Goal: Transaction & Acquisition: Purchase product/service

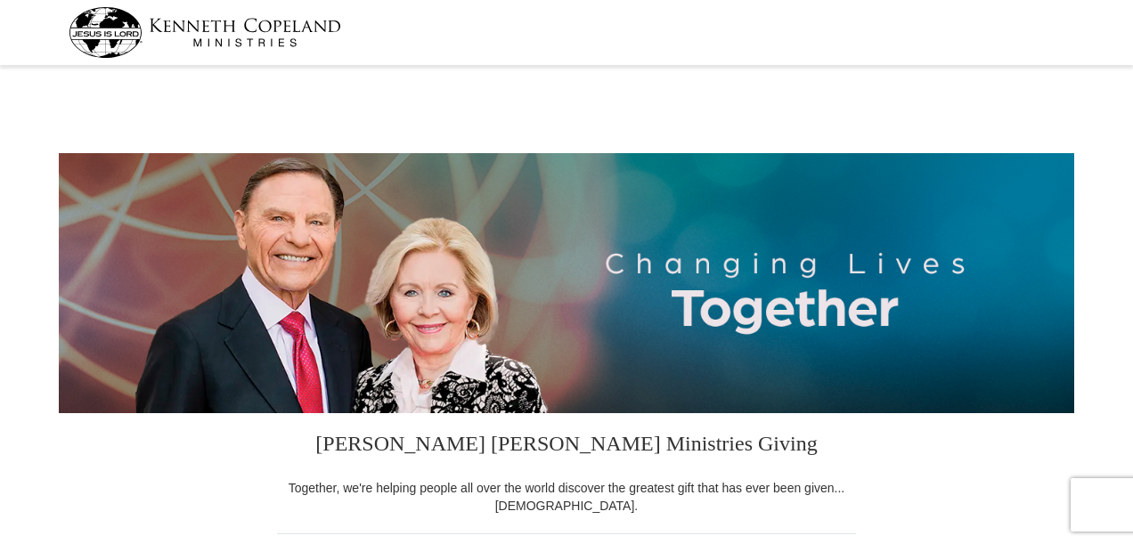
select select "AL"
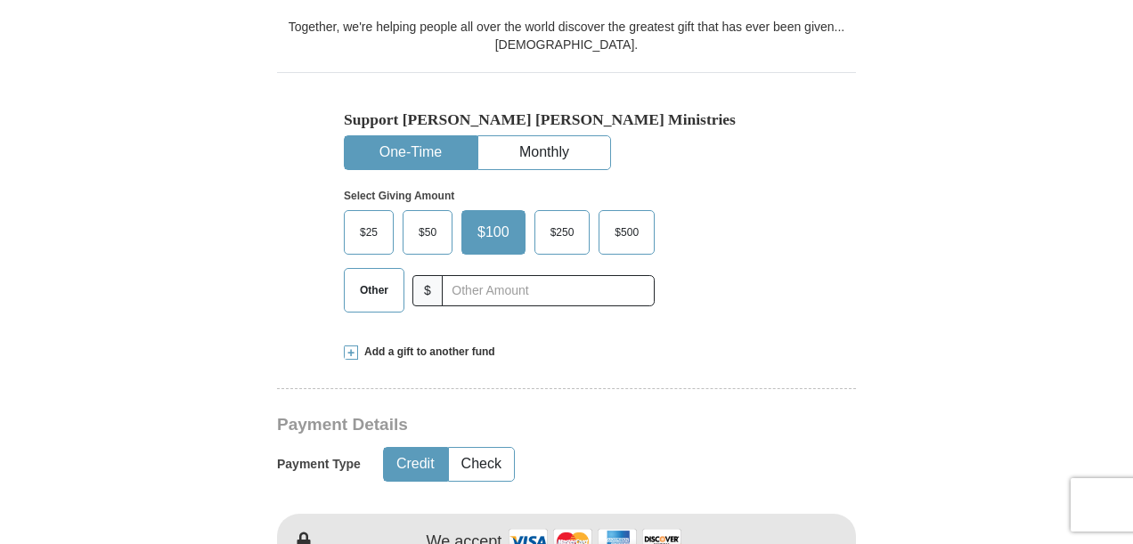
scroll to position [552, 0]
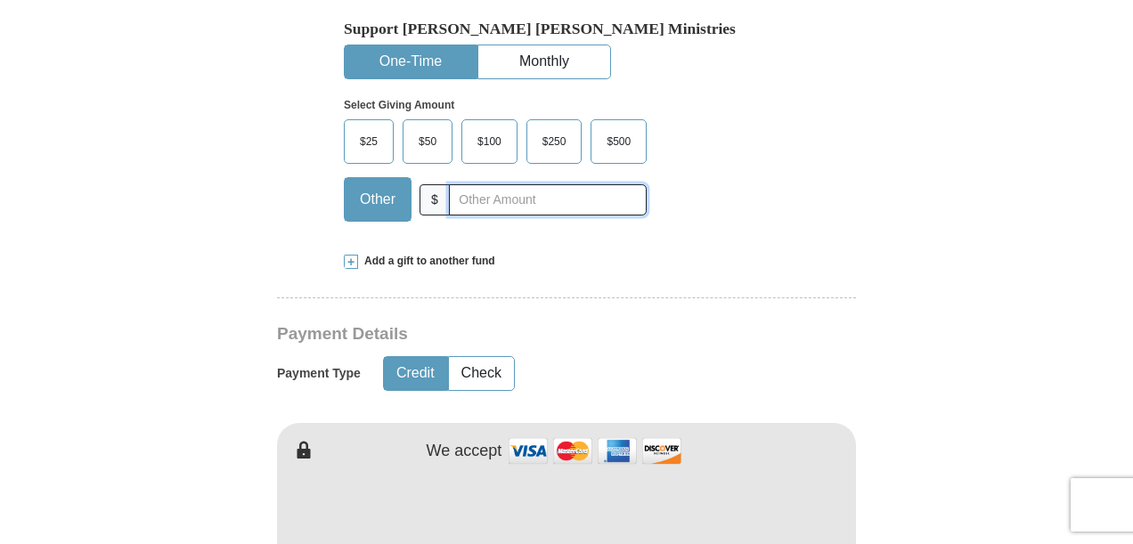
click at [449, 201] on input "text" at bounding box center [548, 199] width 198 height 31
type input "35.00"
click at [485, 374] on button "Check" at bounding box center [481, 373] width 65 height 33
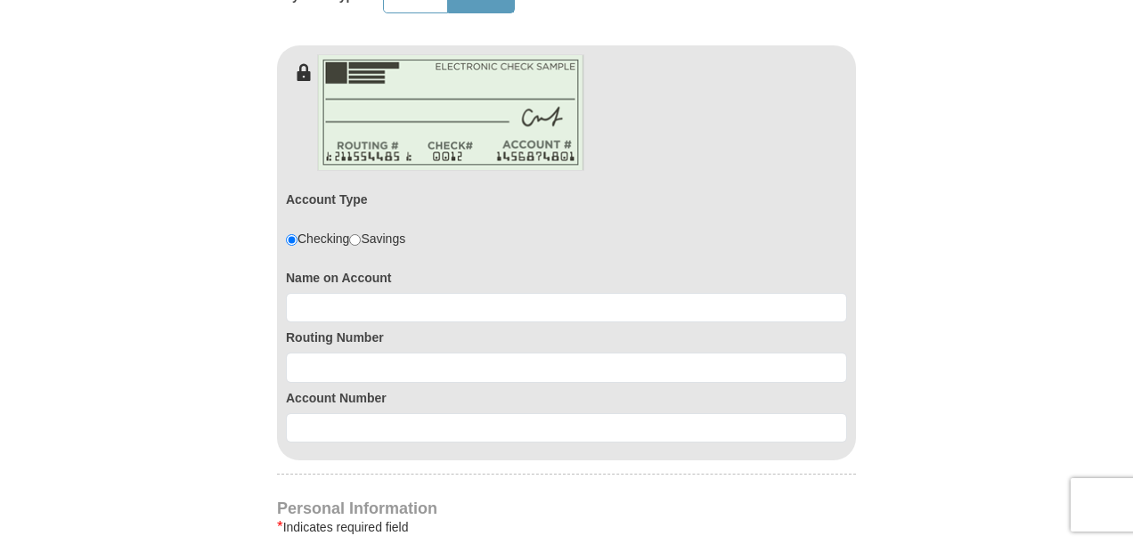
scroll to position [943, 0]
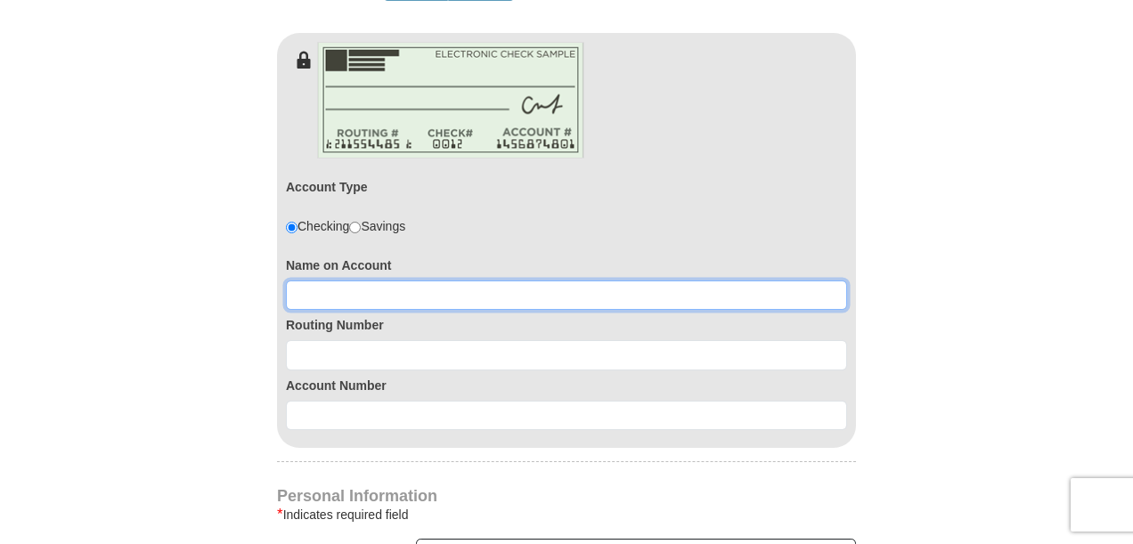
click at [303, 290] on input at bounding box center [566, 296] width 561 height 30
type input "[PERSON_NAME]"
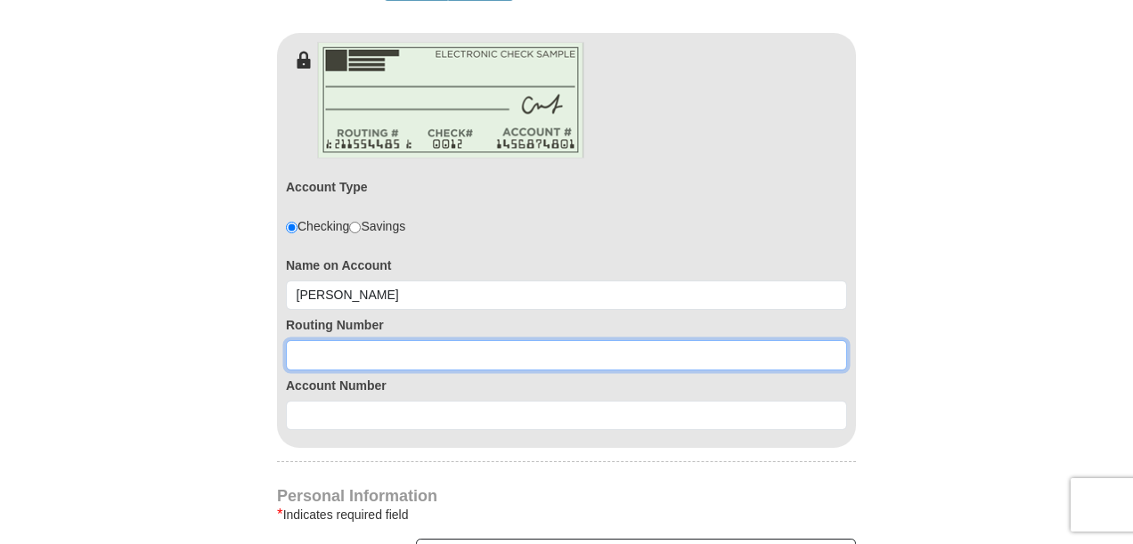
click at [305, 356] on input at bounding box center [566, 355] width 561 height 30
type input "062000019"
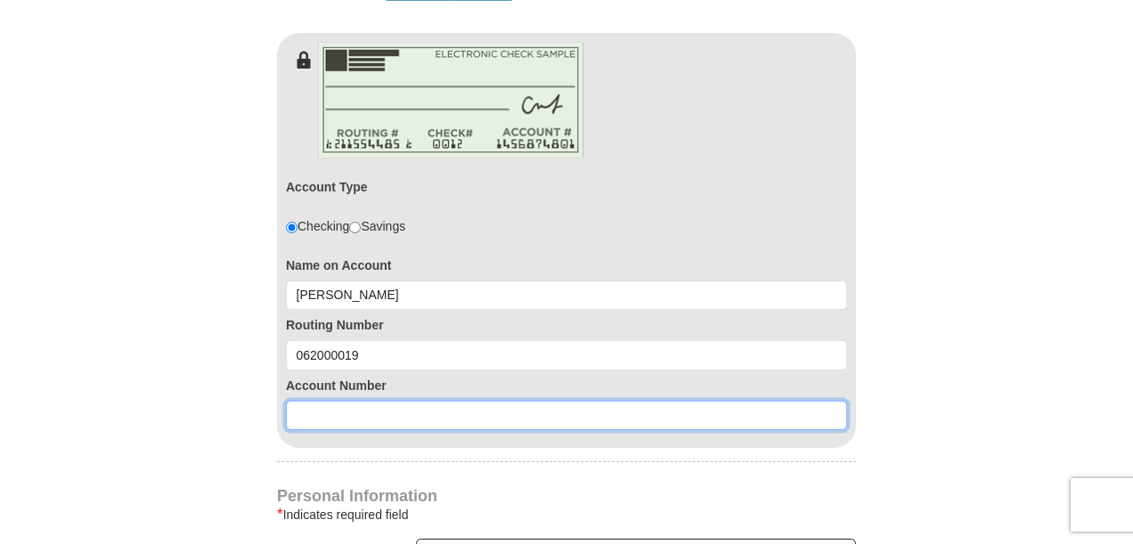
click at [303, 416] on input at bounding box center [566, 416] width 561 height 30
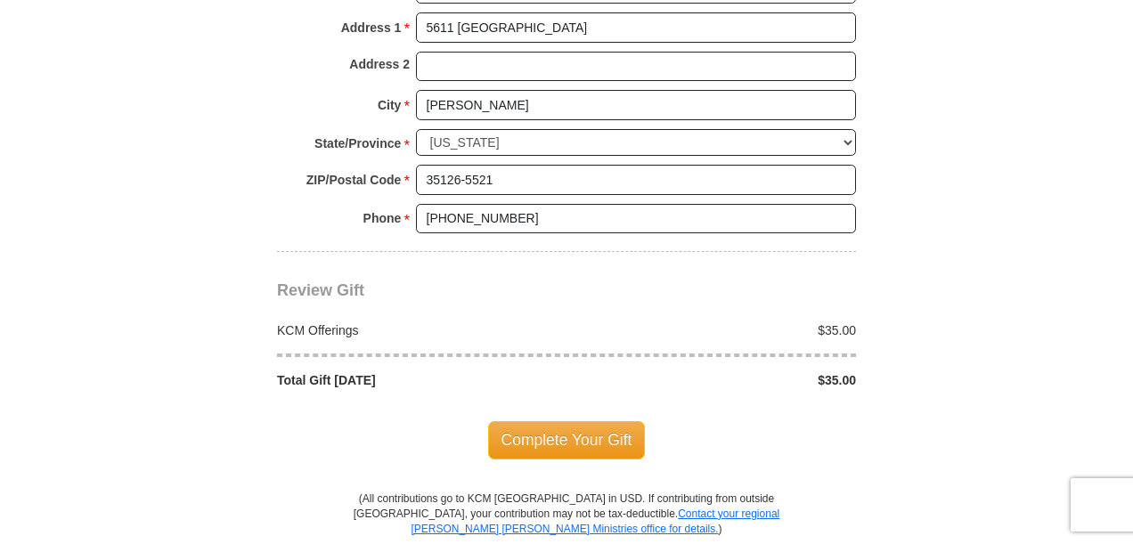
scroll to position [1697, 0]
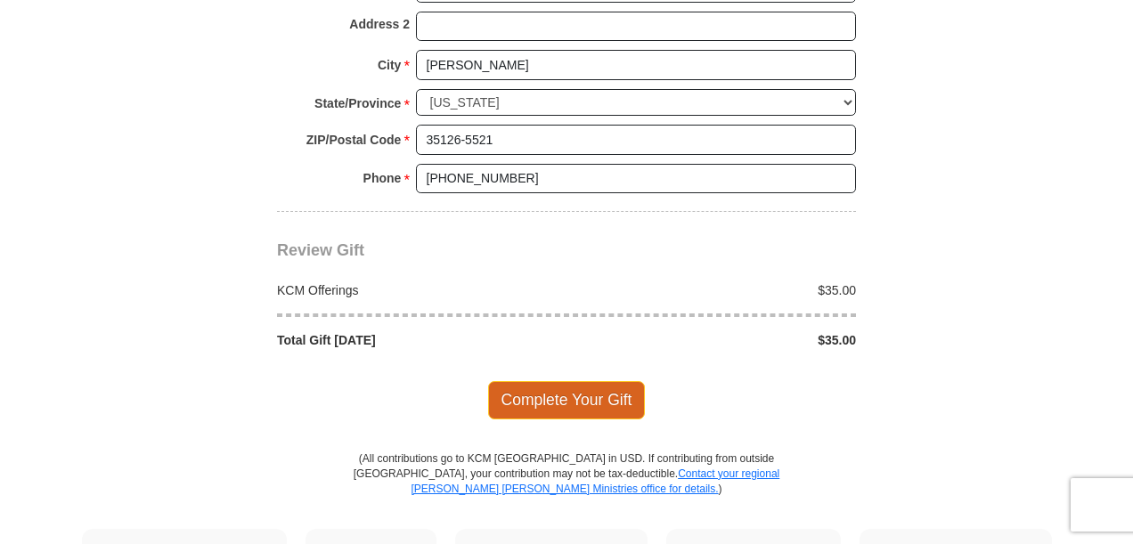
type input "0307593341"
click at [603, 389] on span "Complete Your Gift" at bounding box center [567, 399] width 158 height 37
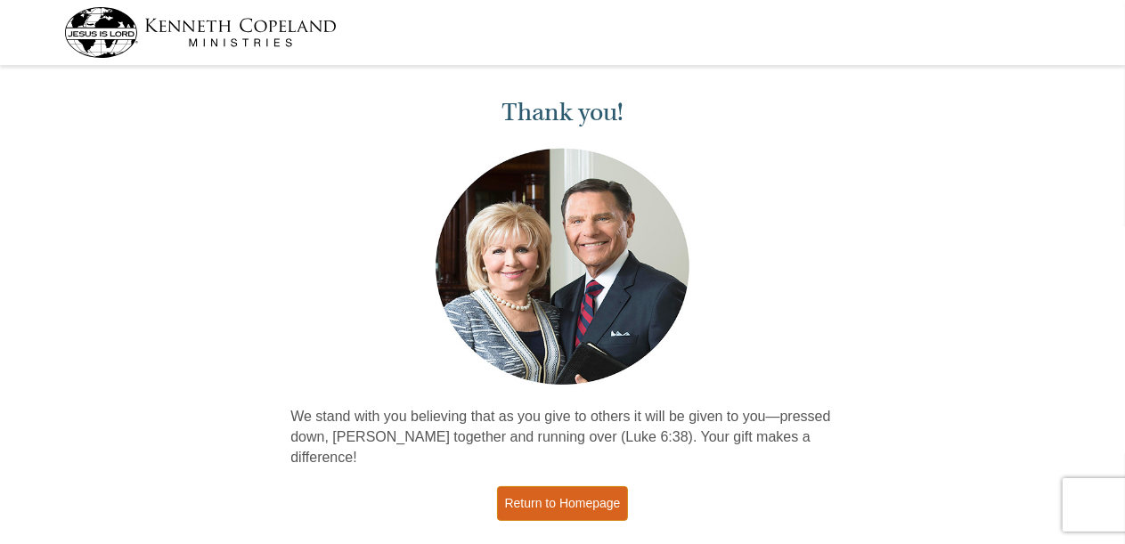
click at [569, 487] on link "Return to Homepage" at bounding box center [563, 504] width 132 height 35
